Goal: Task Accomplishment & Management: Manage account settings

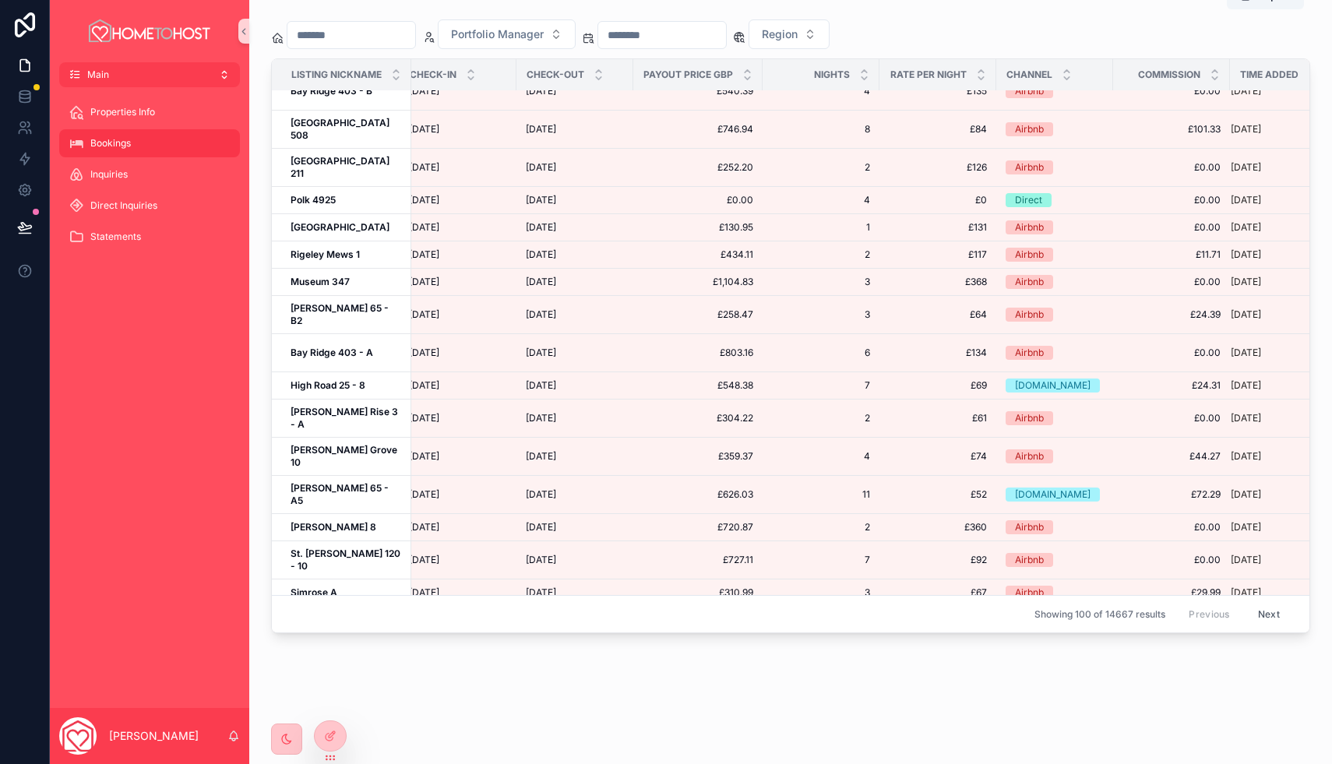
scroll to position [2284, 141]
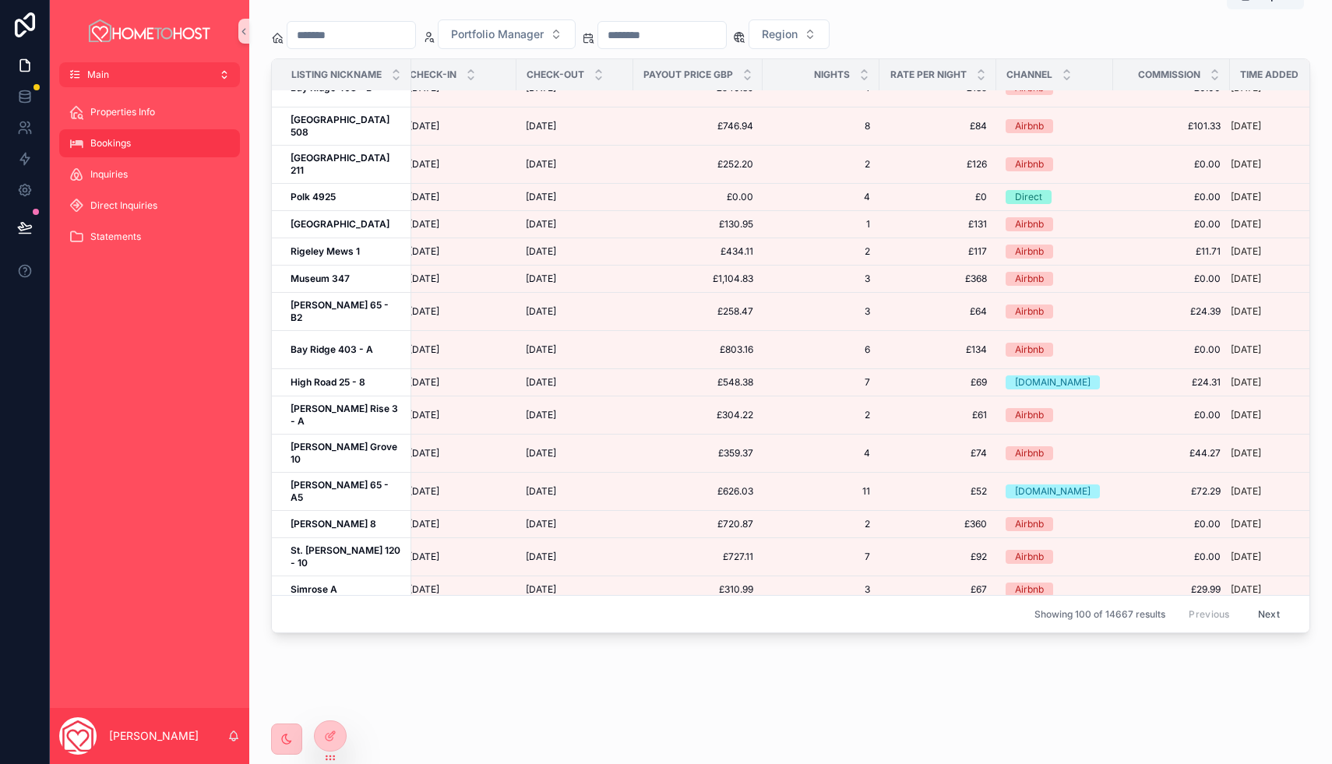
click at [1271, 610] on button "Next" at bounding box center [1269, 614] width 44 height 24
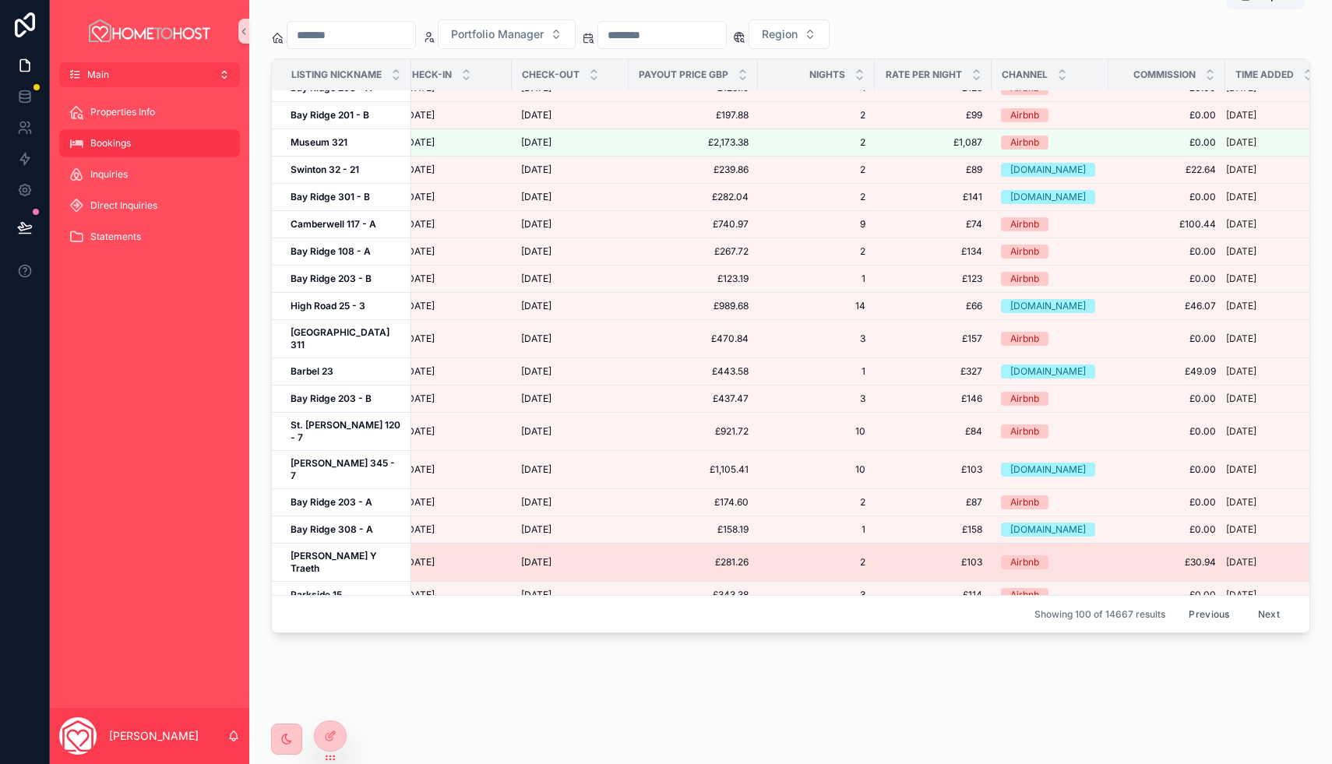
scroll to position [760, 146]
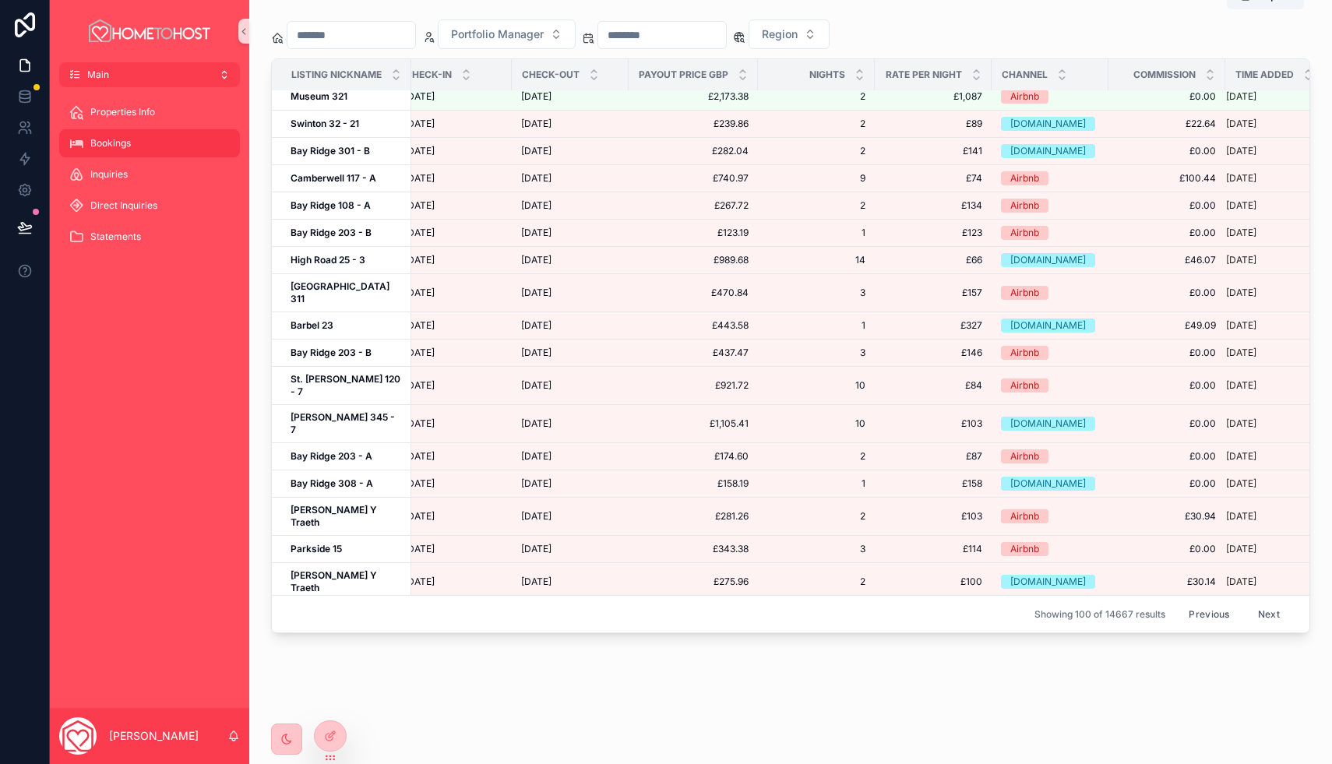
click at [1208, 608] on button "Previous" at bounding box center [1209, 614] width 62 height 24
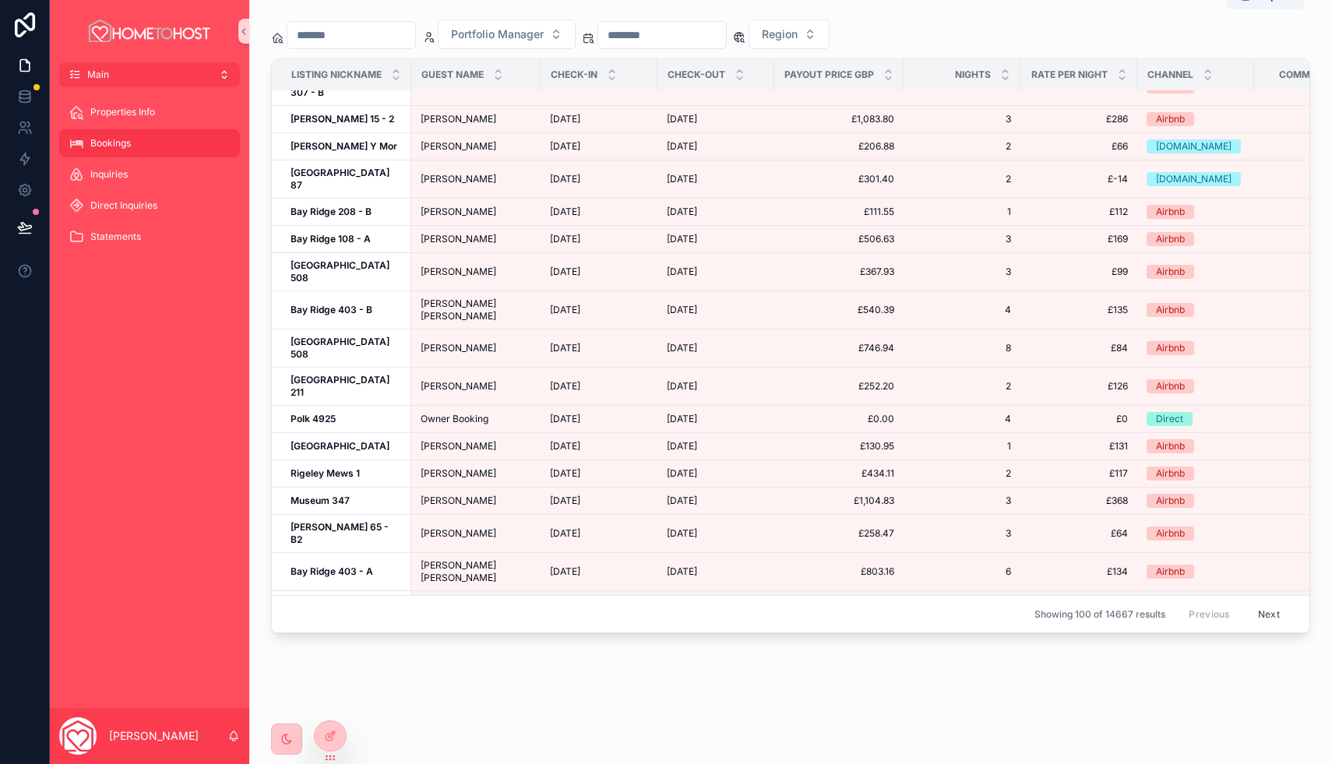
scroll to position [2284, 0]
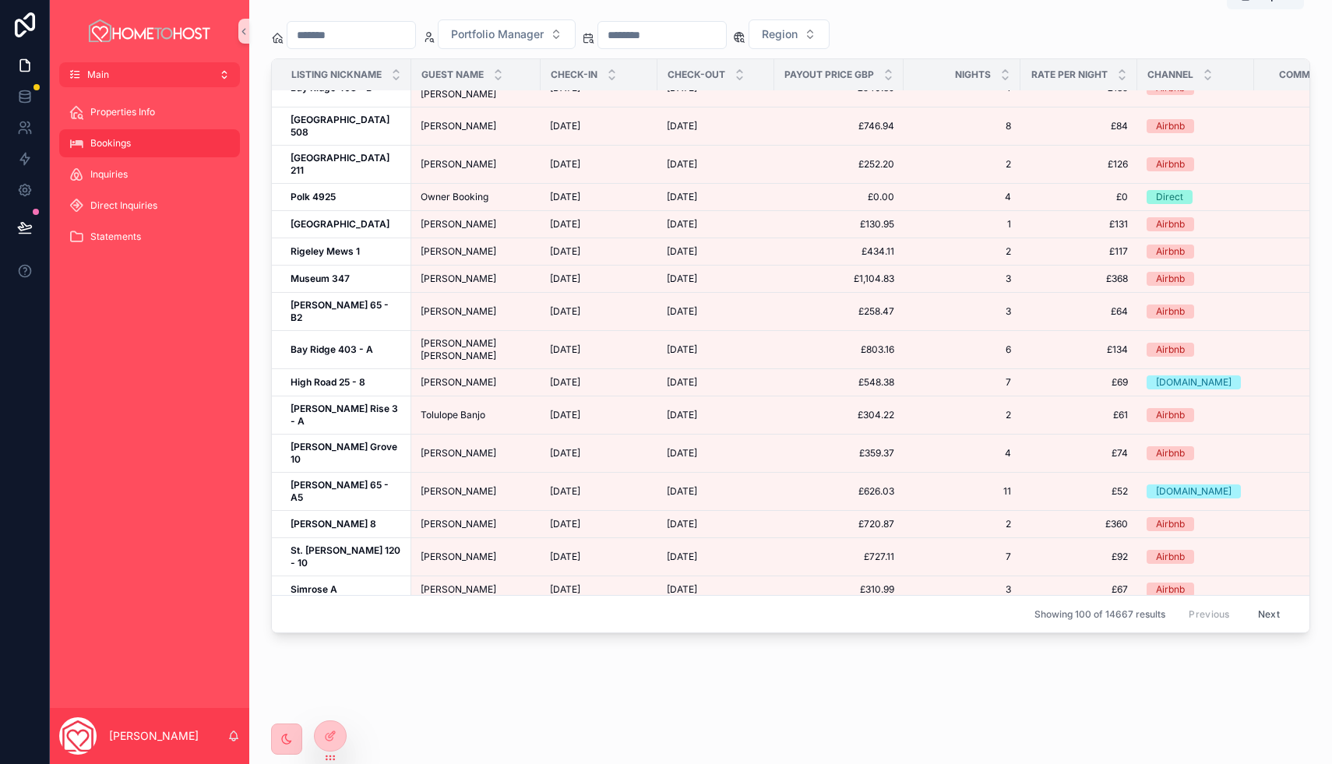
click at [1271, 616] on button "Next" at bounding box center [1269, 614] width 44 height 24
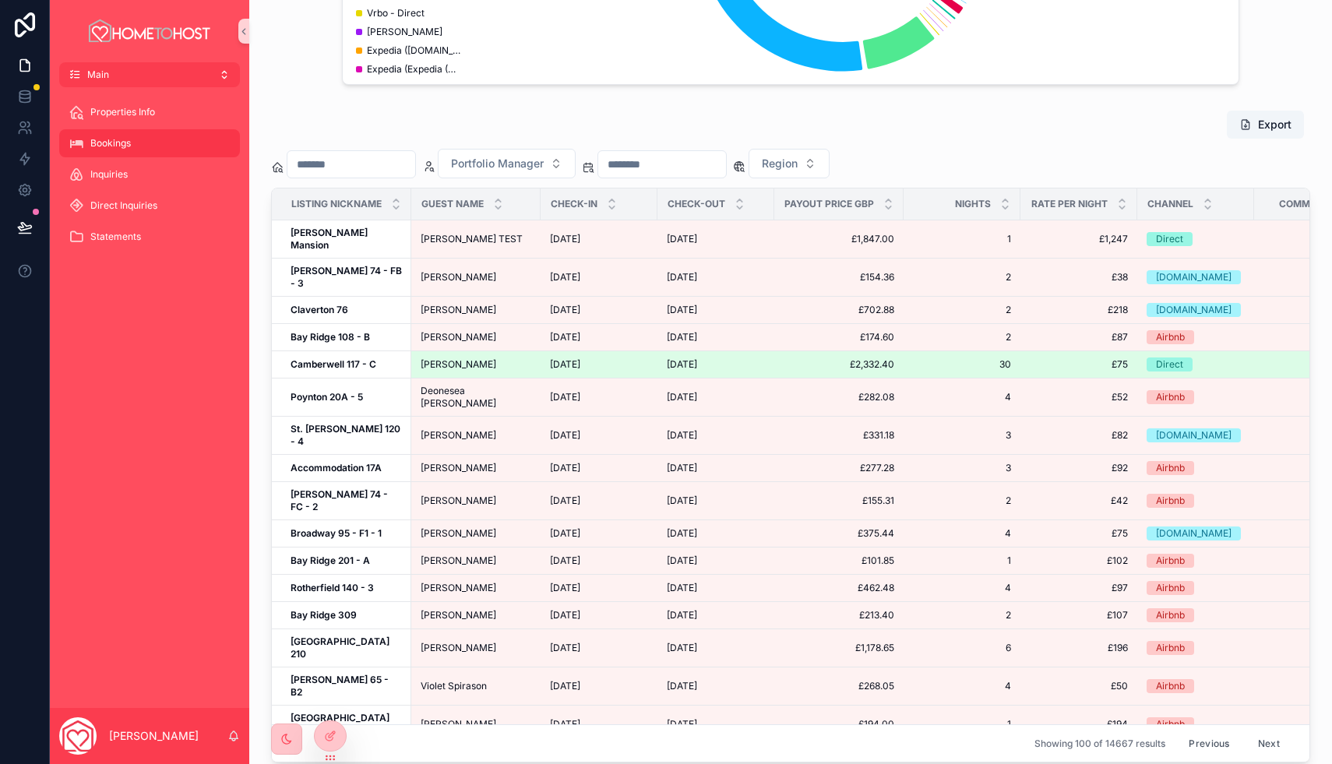
drag, startPoint x: 537, startPoint y: 350, endPoint x: 494, endPoint y: 358, distance: 43.7
click at [494, 358] on td "[PERSON_NAME] [PERSON_NAME] [PERSON_NAME]" at bounding box center [475, 364] width 129 height 27
click at [494, 358] on span "[PERSON_NAME]" at bounding box center [459, 364] width 76 height 12
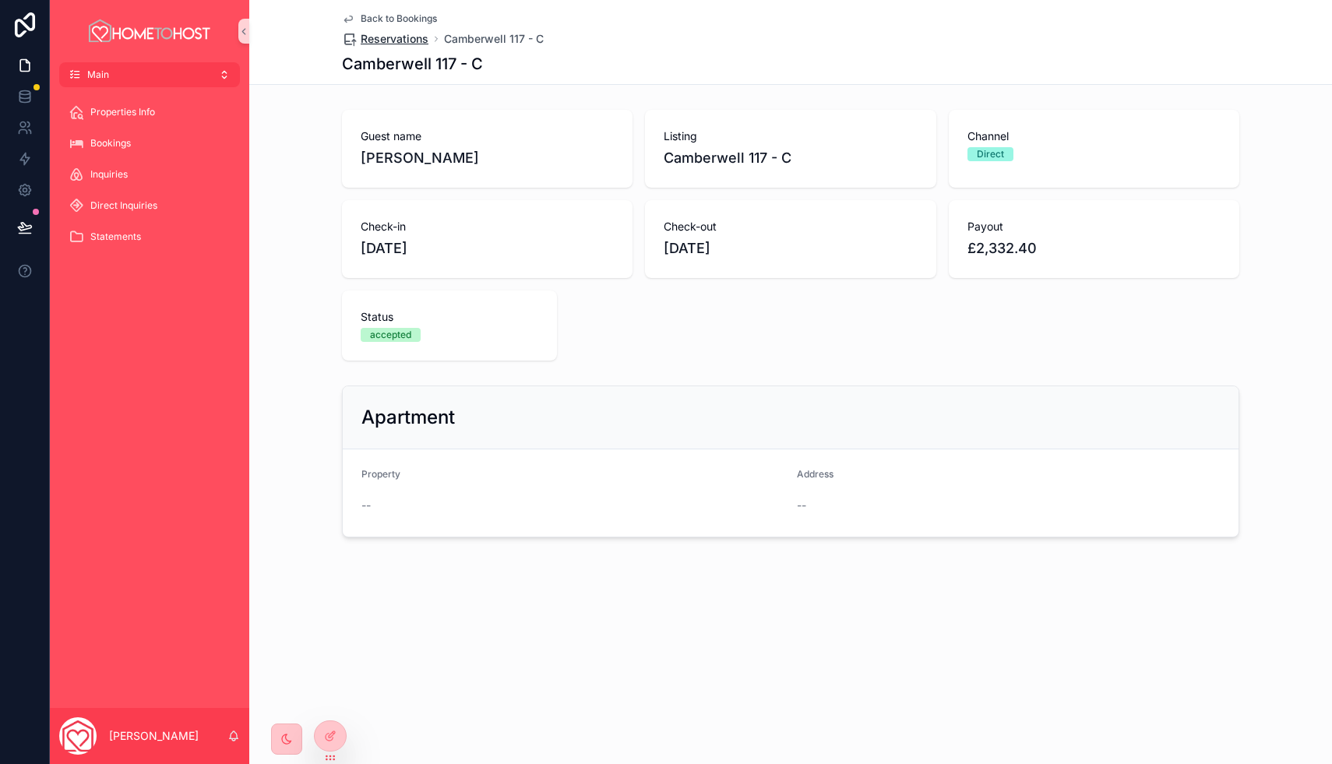
click at [396, 40] on span "Reservations" at bounding box center [395, 39] width 68 height 16
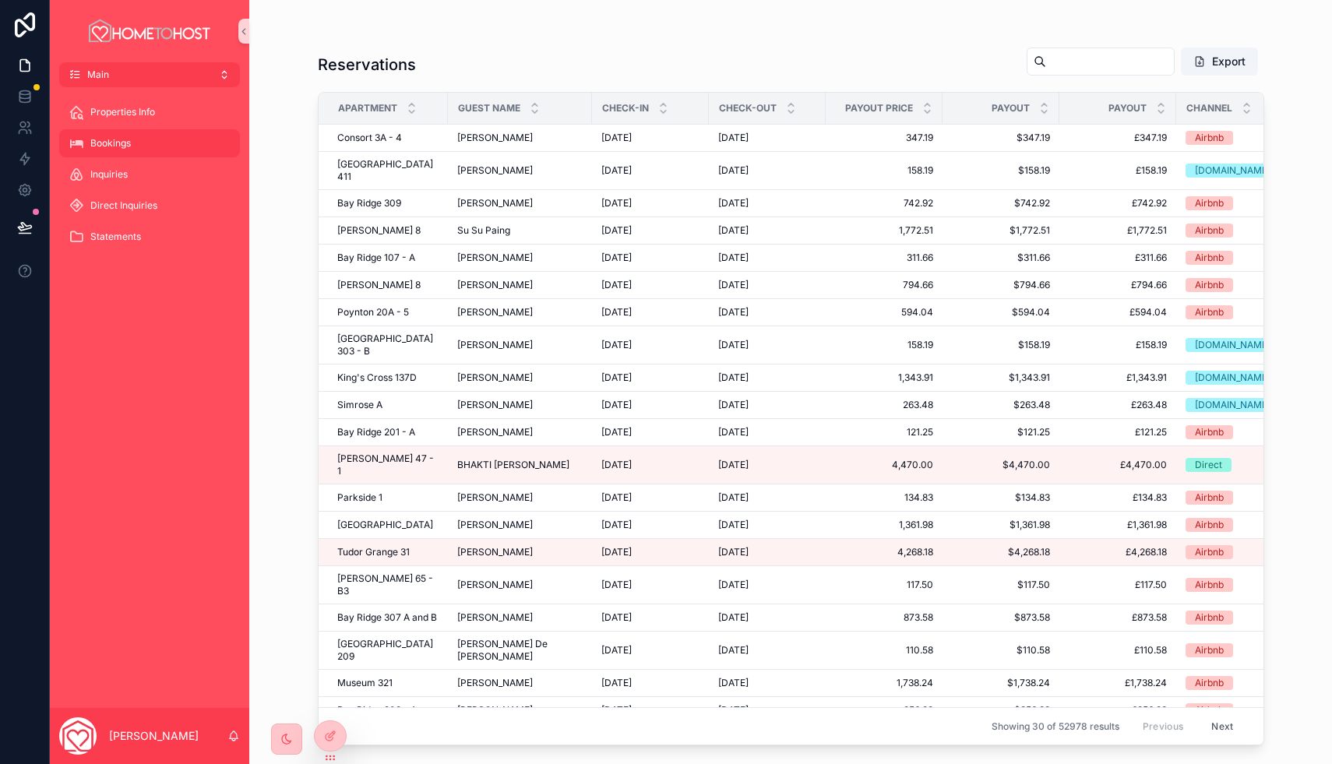
click at [140, 148] on div "Bookings" at bounding box center [150, 143] width 162 height 25
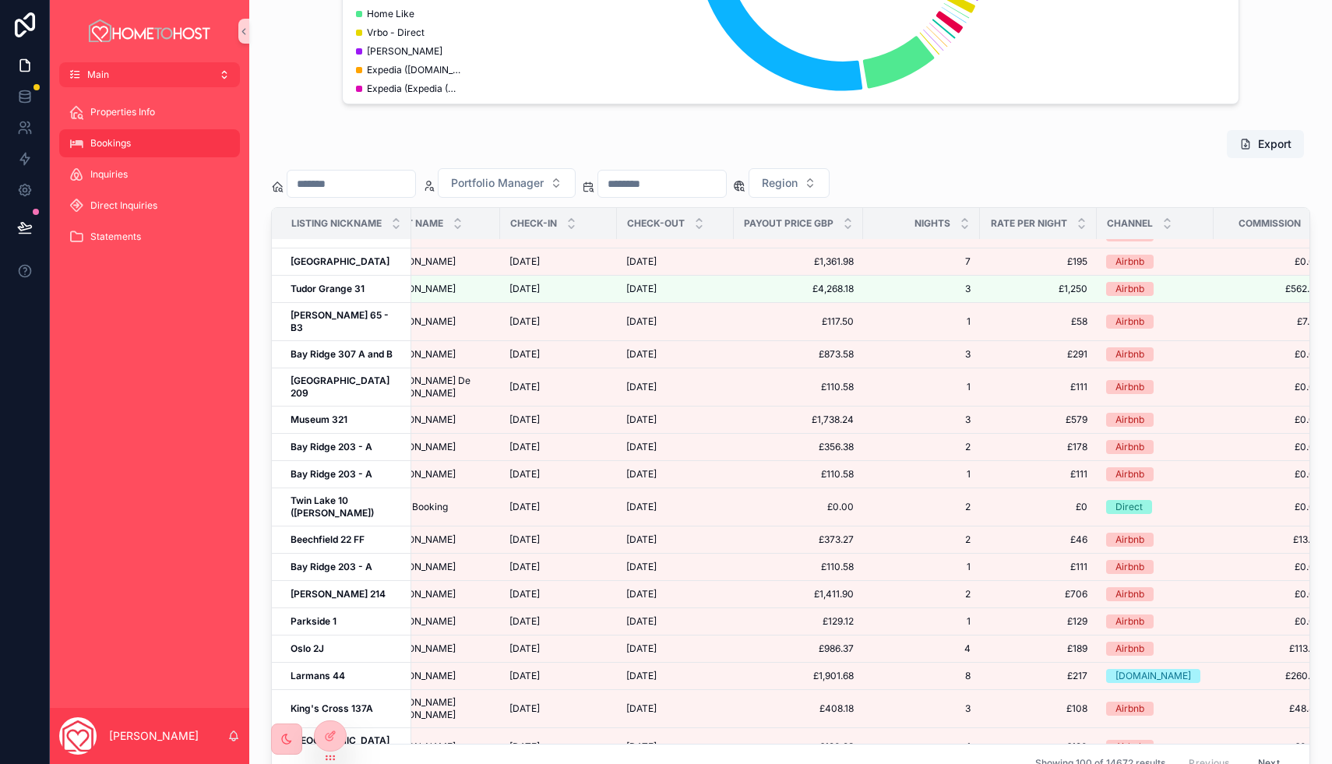
scroll to position [504, 0]
